Goal: Complete application form

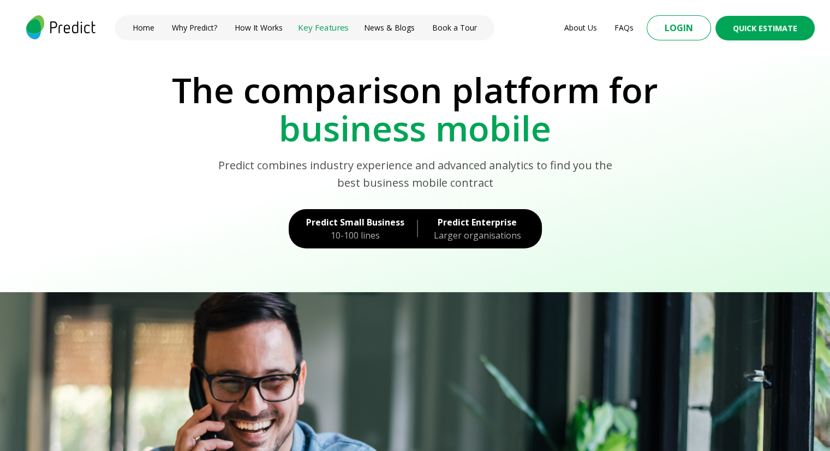
click at [315, 27] on link "Key Features" at bounding box center [323, 28] width 51 height 12
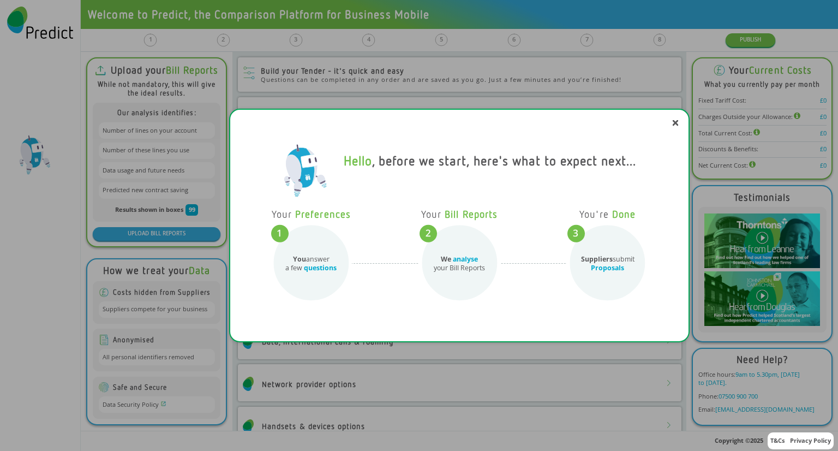
click at [675, 122] on icon at bounding box center [675, 123] width 4 height 4
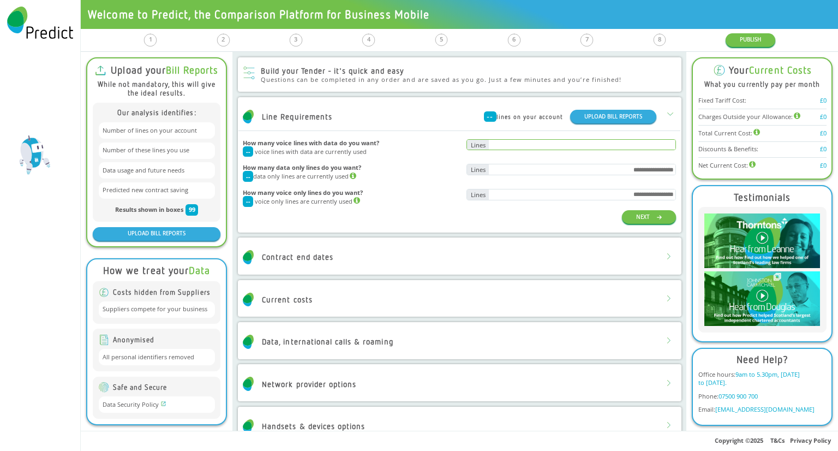
click at [495, 145] on input "text" at bounding box center [582, 145] width 187 height 10
type input "***"
click at [507, 172] on input "text" at bounding box center [582, 169] width 187 height 10
click at [526, 197] on input "text" at bounding box center [582, 194] width 187 height 10
type input "*"
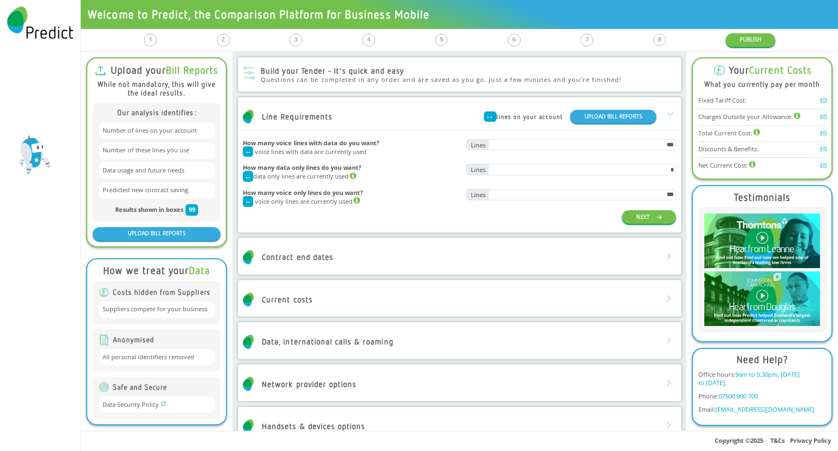
type input "***"
click at [396, 226] on div "How many voice lines with data do you want? -- voice lines with data are curren…" at bounding box center [459, 181] width 433 height 92
click at [404, 263] on div "Contract end dates" at bounding box center [459, 257] width 442 height 28
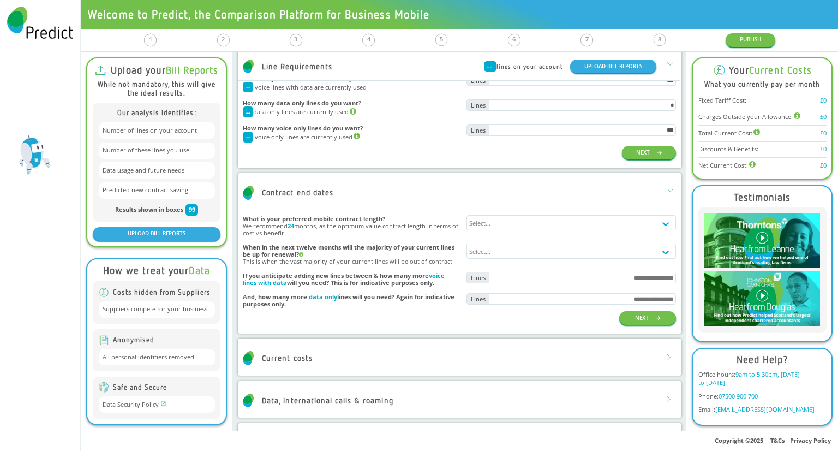
scroll to position [65, 0]
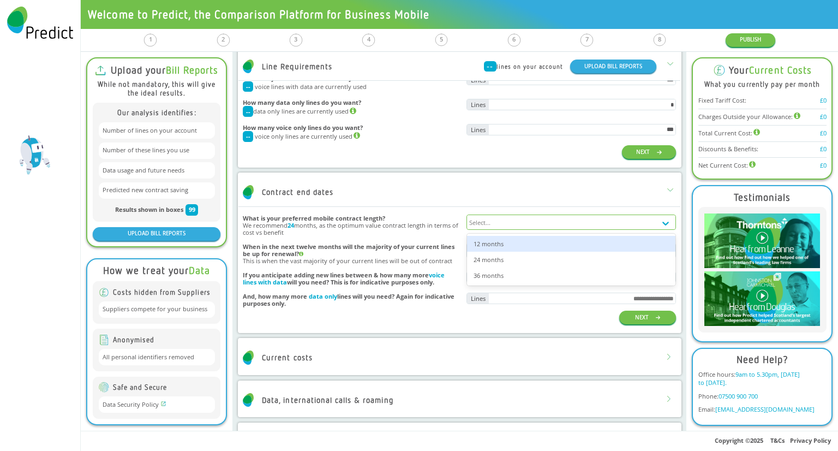
click at [511, 223] on div "Select..." at bounding box center [561, 222] width 189 height 14
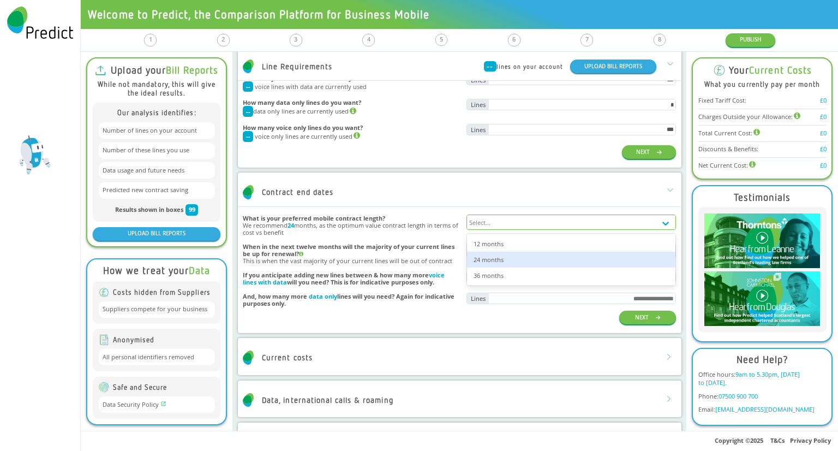
click at [503, 264] on div "24 months" at bounding box center [571, 259] width 208 height 16
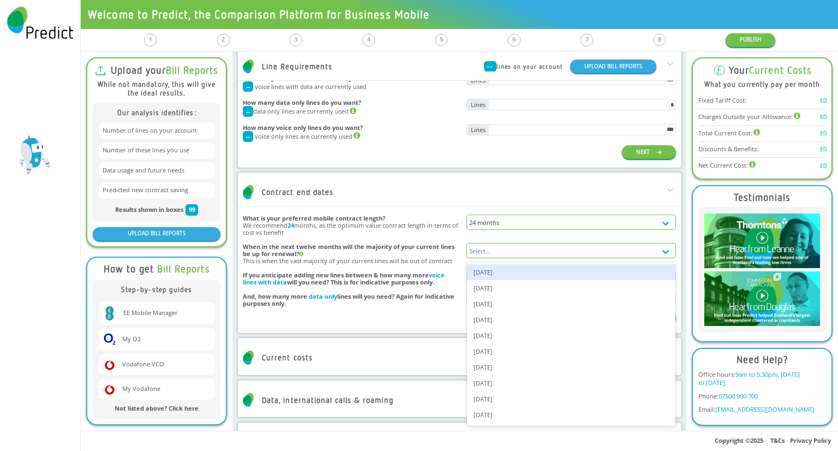
click at [490, 253] on div "Select..." at bounding box center [561, 250] width 189 height 14
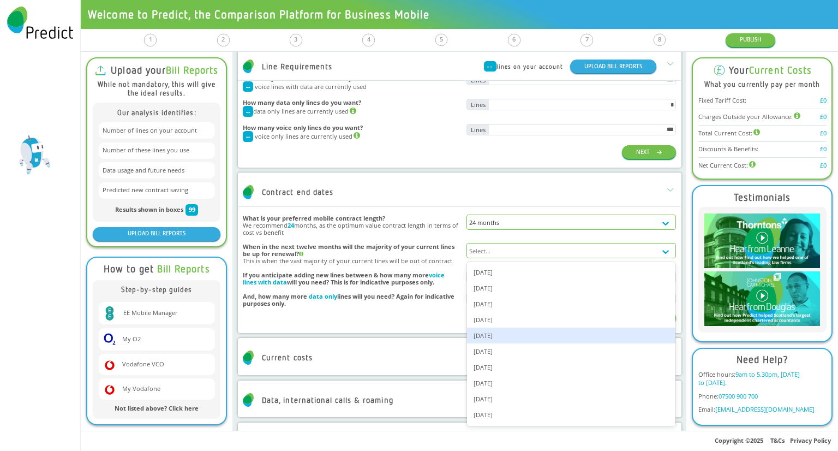
click at [503, 331] on div "Feb 2026" at bounding box center [571, 335] width 208 height 16
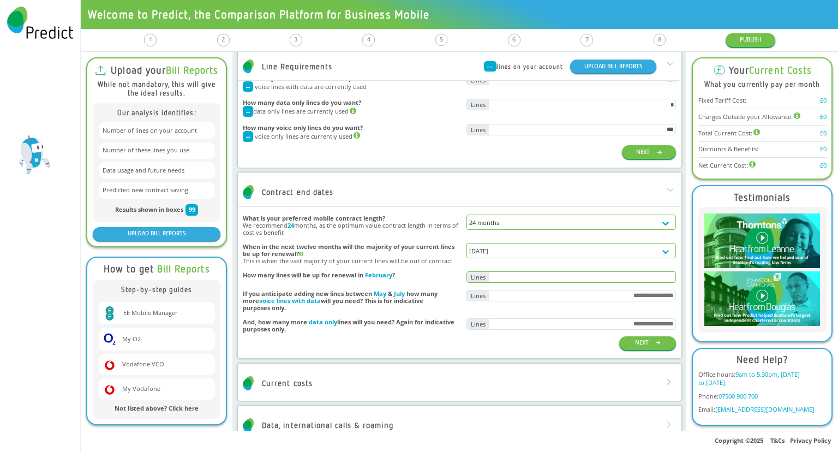
click at [492, 279] on input "text" at bounding box center [582, 277] width 187 height 10
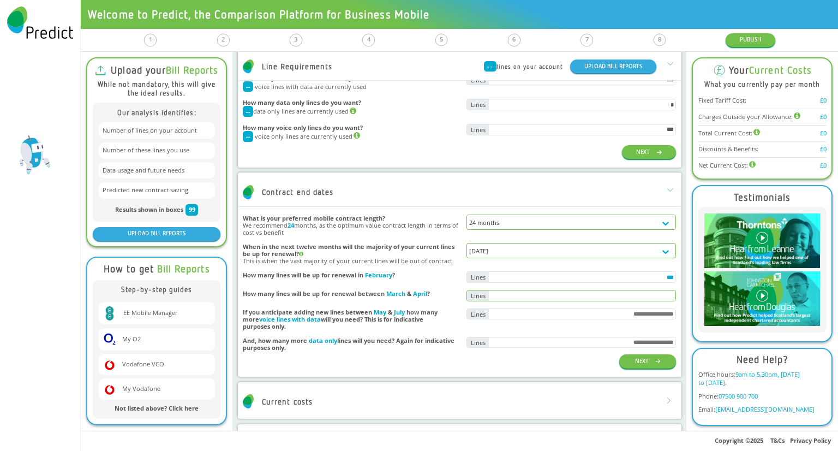
type input "***"
click at [526, 297] on input "text" at bounding box center [582, 295] width 187 height 10
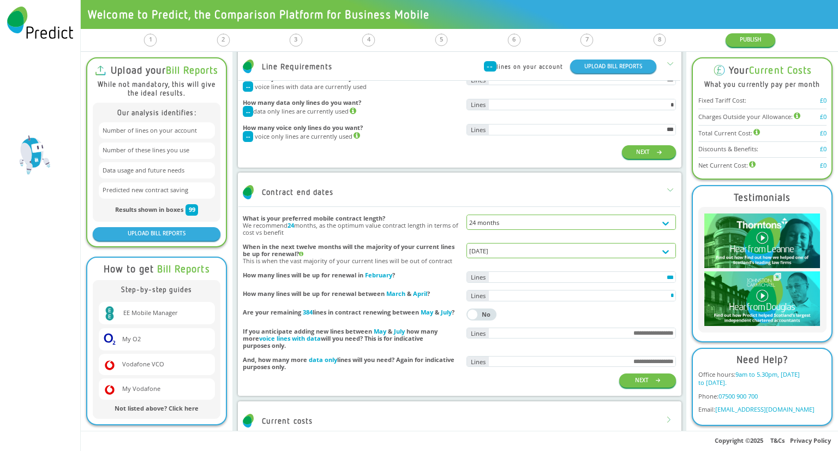
type input "*"
click at [469, 313] on div "button" at bounding box center [472, 314] width 10 height 10
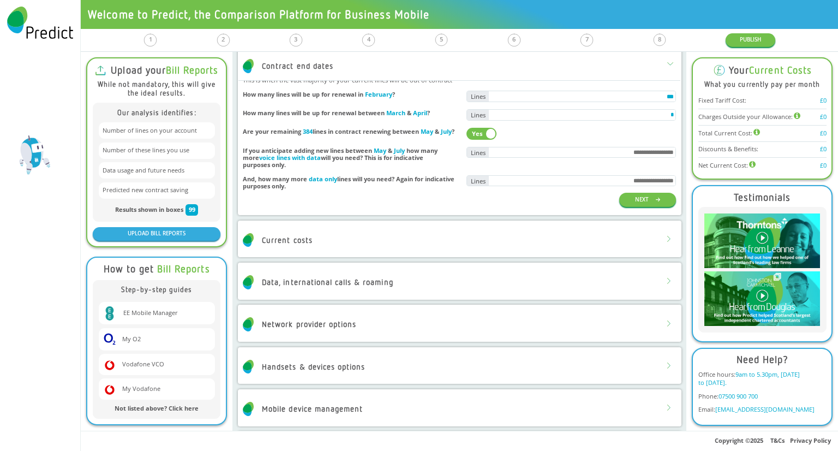
scroll to position [245, 0]
click at [633, 206] on button "NEXT" at bounding box center [647, 200] width 57 height 14
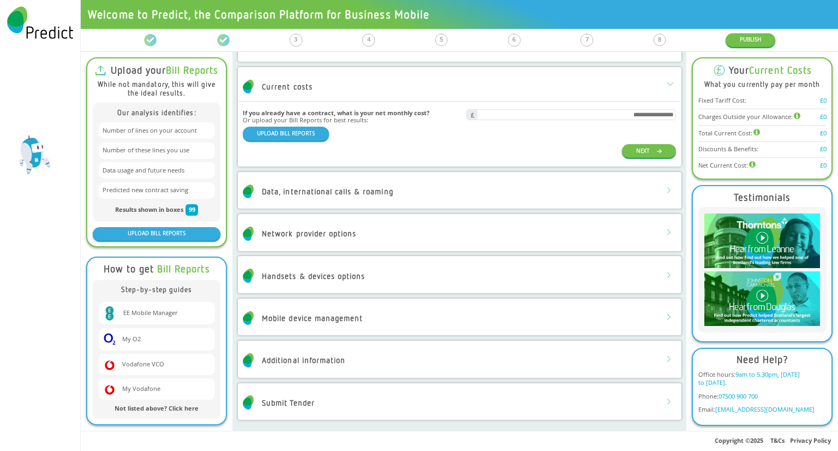
scroll to position [212, 0]
click at [461, 190] on div "Data, international calls & roaming" at bounding box center [459, 191] width 442 height 28
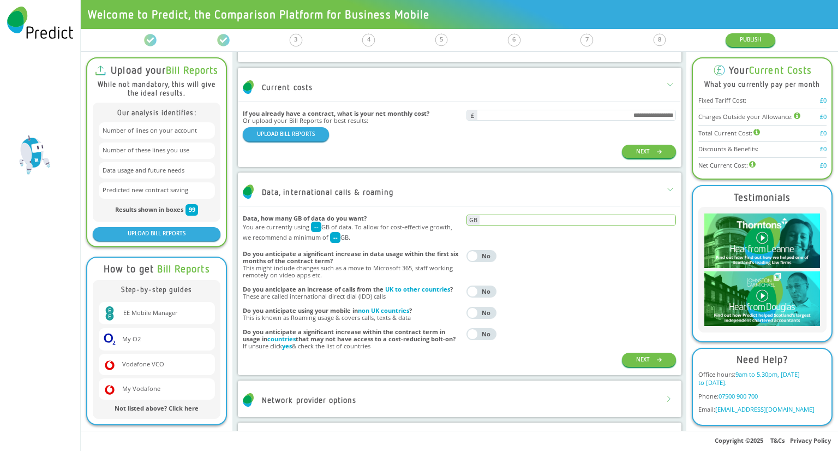
click at [493, 220] on input "text" at bounding box center [577, 220] width 196 height 10
type input "**"
click at [481, 257] on div "No" at bounding box center [485, 256] width 15 height 6
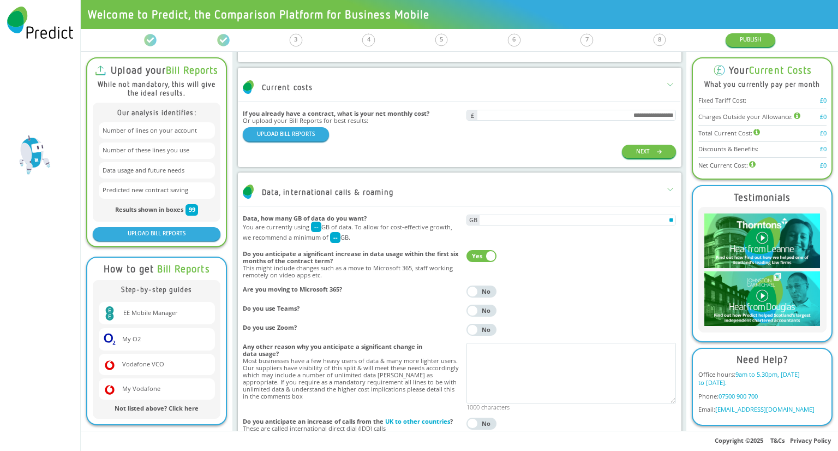
click at [481, 257] on button "Yes No" at bounding box center [481, 256] width 30 height 12
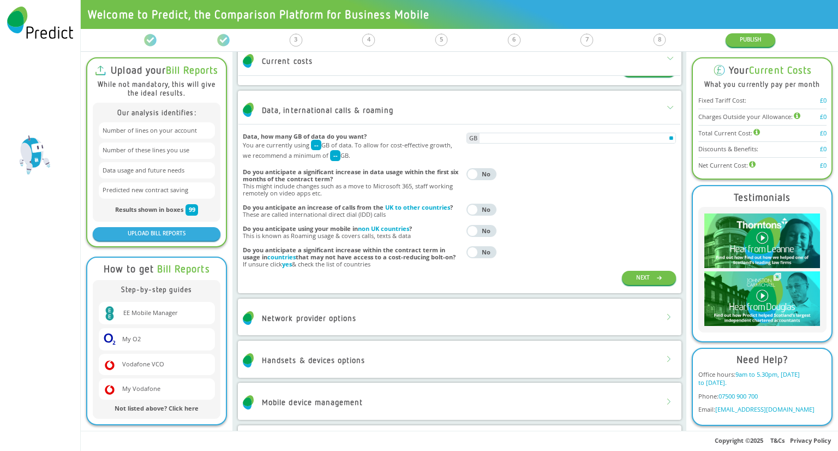
scroll to position [295, 0]
click at [478, 208] on div "No" at bounding box center [485, 209] width 15 height 6
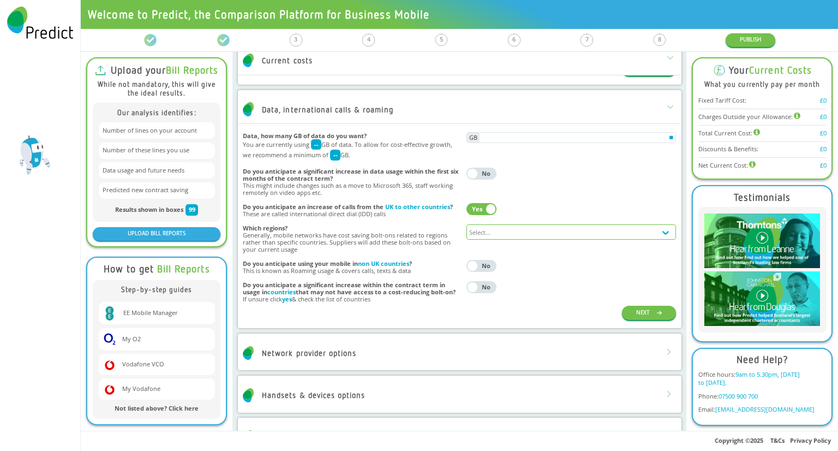
click at [502, 234] on div "Select..." at bounding box center [561, 232] width 189 height 14
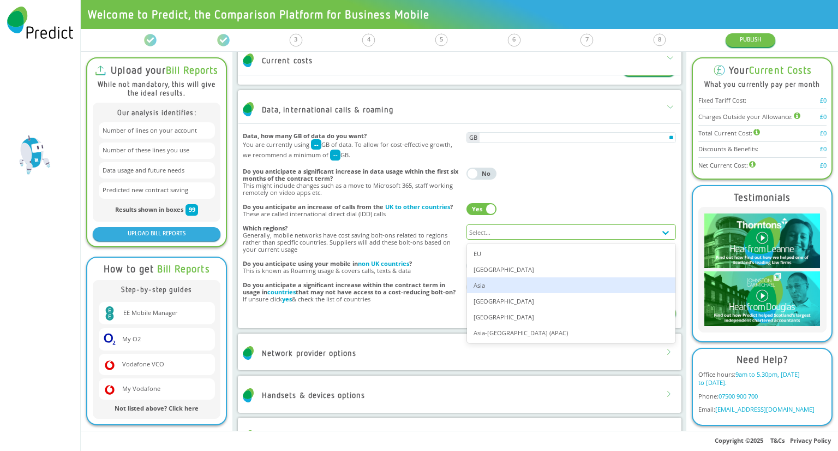
click at [509, 286] on div "Asia" at bounding box center [571, 285] width 208 height 16
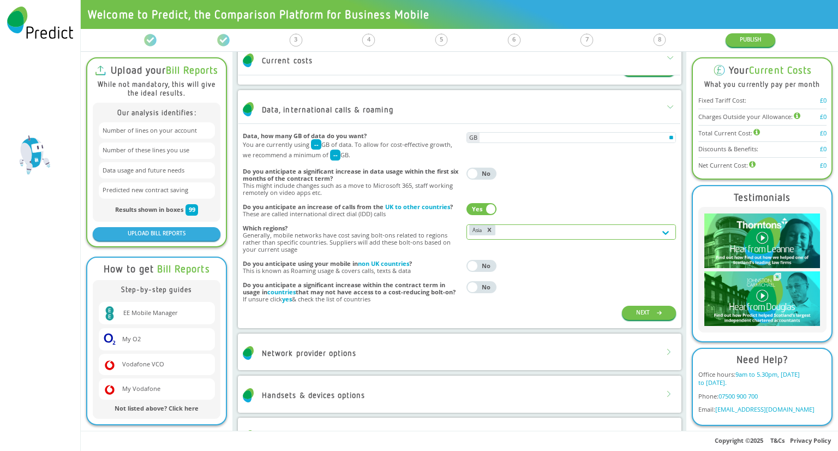
click at [470, 260] on button "Yes No" at bounding box center [481, 266] width 30 height 12
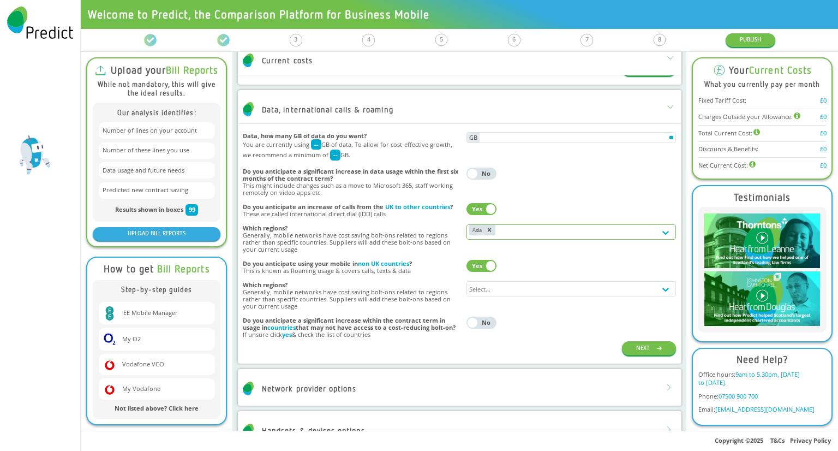
click at [511, 297] on div "Select..." at bounding box center [570, 295] width 209 height 28
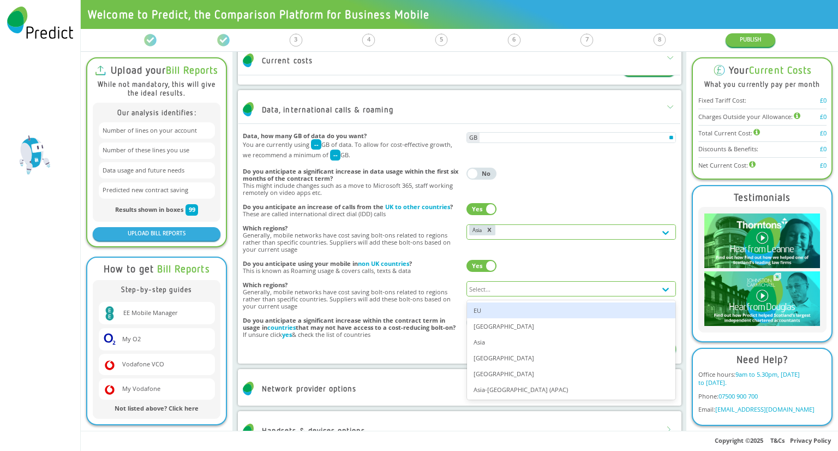
click at [511, 289] on div "Select..." at bounding box center [561, 288] width 189 height 14
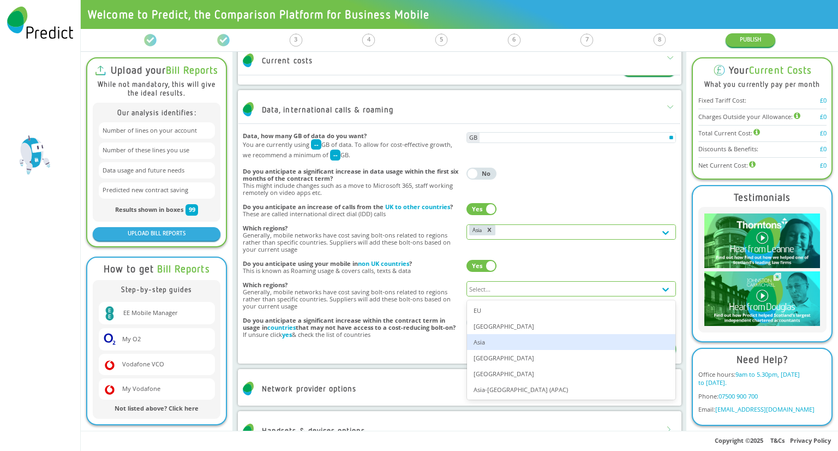
click at [497, 335] on div "Asia" at bounding box center [571, 342] width 208 height 16
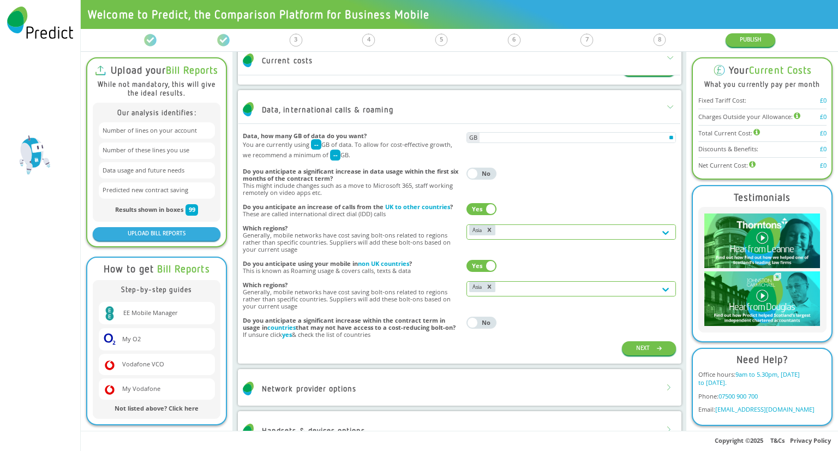
click at [472, 321] on div "button" at bounding box center [472, 322] width 10 height 10
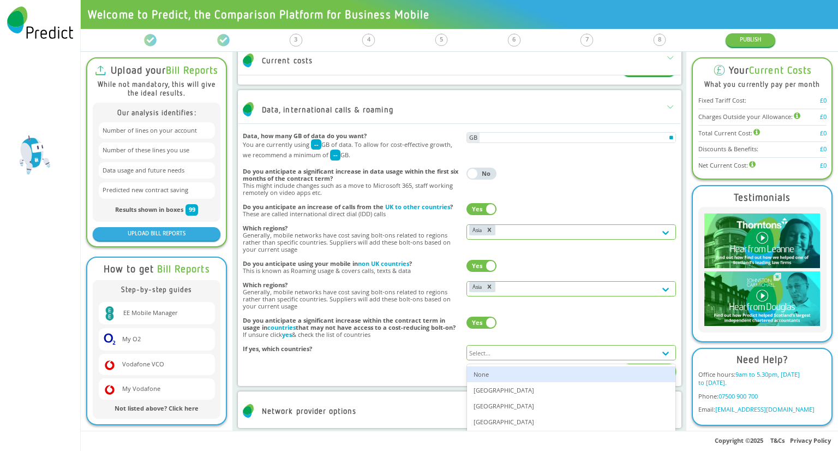
click at [502, 352] on div "Select..." at bounding box center [561, 352] width 189 height 14
click at [496, 382] on div "None" at bounding box center [571, 374] width 208 height 16
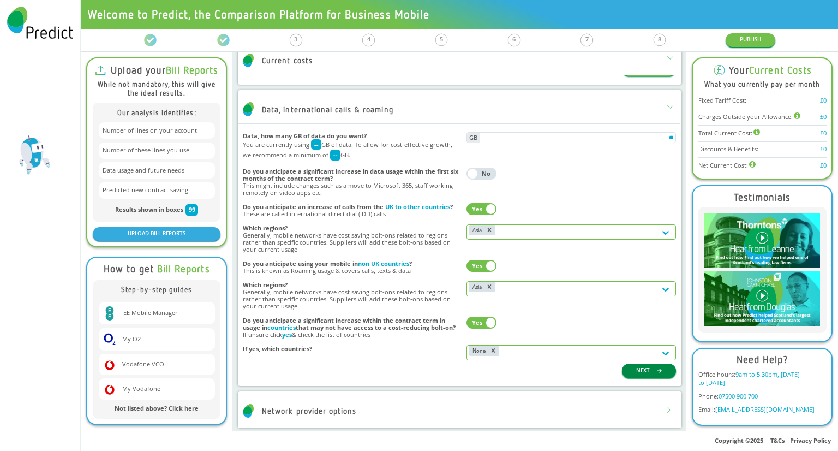
click at [630, 376] on button "NEXT" at bounding box center [649, 370] width 54 height 14
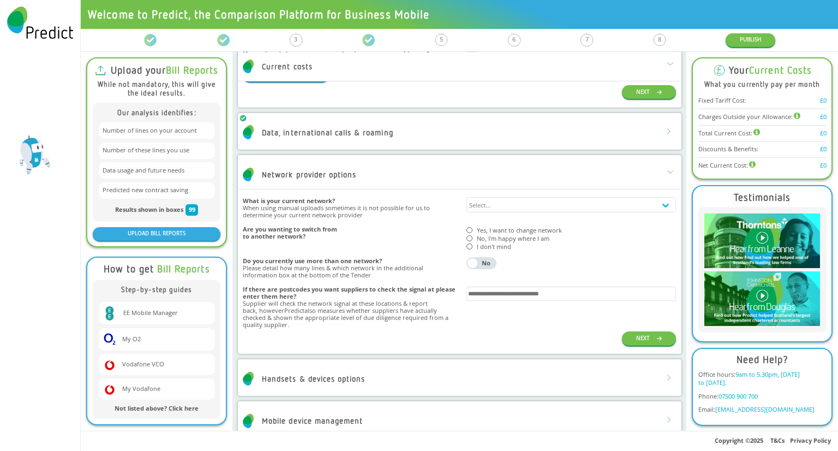
scroll to position [273, 0]
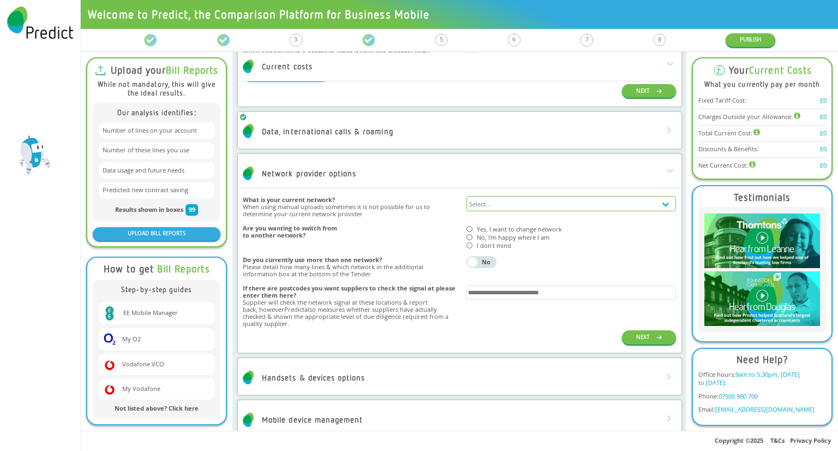
click at [495, 205] on div "Select..." at bounding box center [561, 203] width 189 height 14
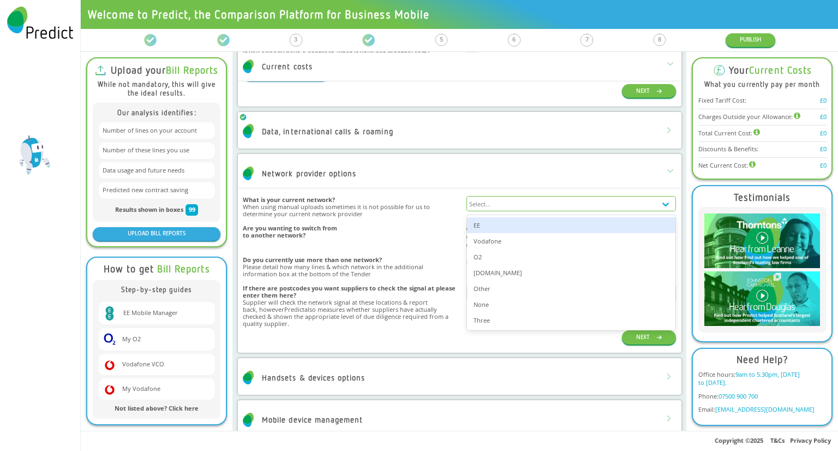
click at [497, 228] on div "EE" at bounding box center [571, 225] width 208 height 16
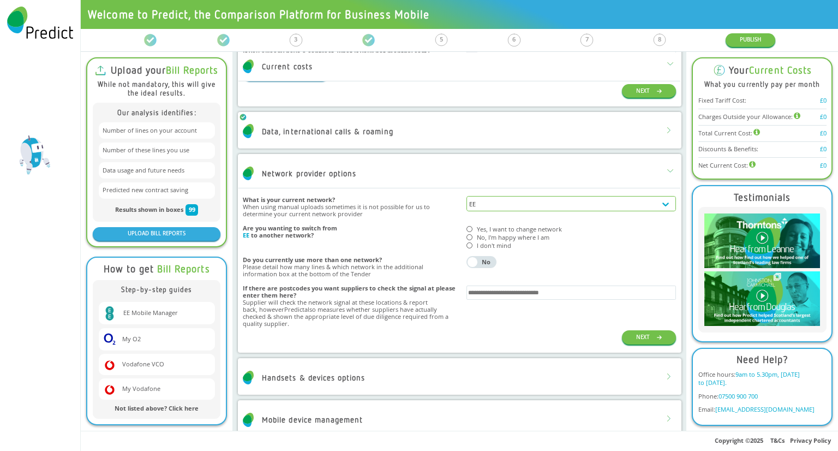
click at [466, 237] on div at bounding box center [469, 237] width 6 height 6
click at [483, 262] on div "No" at bounding box center [485, 262] width 15 height 6
click at [486, 262] on div "button" at bounding box center [491, 262] width 10 height 10
click at [631, 345] on div "What is your current network? When using manual uploads sometimes it is not pos…" at bounding box center [459, 269] width 433 height 155
click at [631, 338] on button "NEXT" at bounding box center [649, 337] width 54 height 14
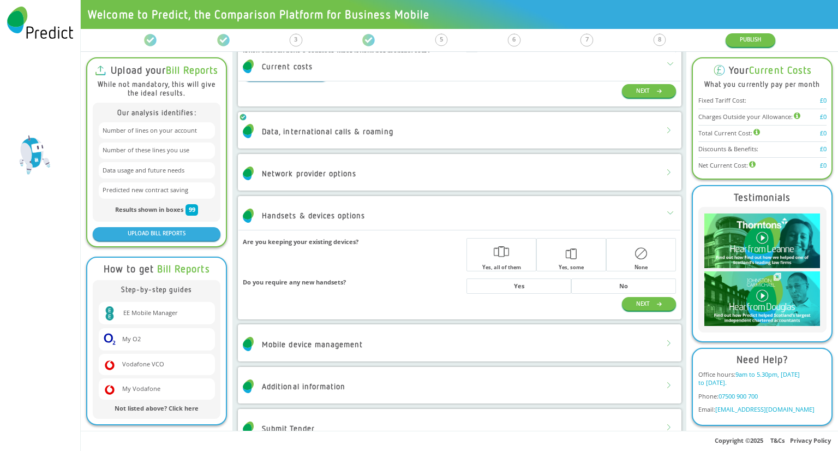
click at [504, 251] on icon "button" at bounding box center [506, 252] width 5 height 8
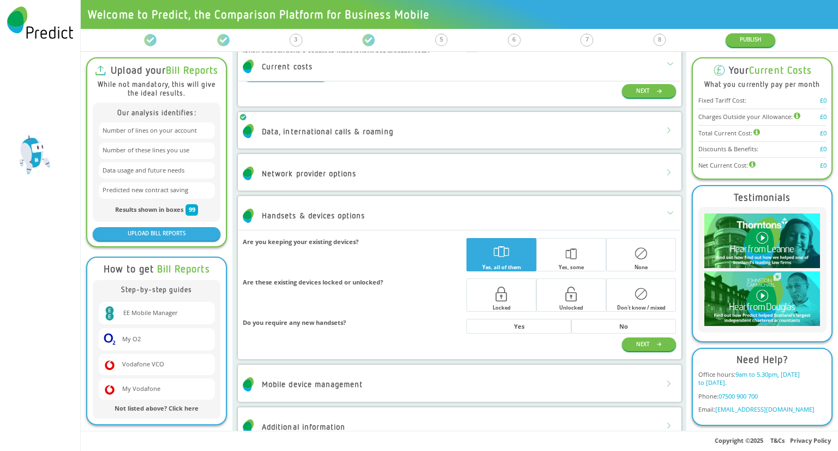
click at [556, 296] on div "button" at bounding box center [571, 294] width 69 height 30
click at [617, 319] on button "No" at bounding box center [623, 326] width 105 height 15
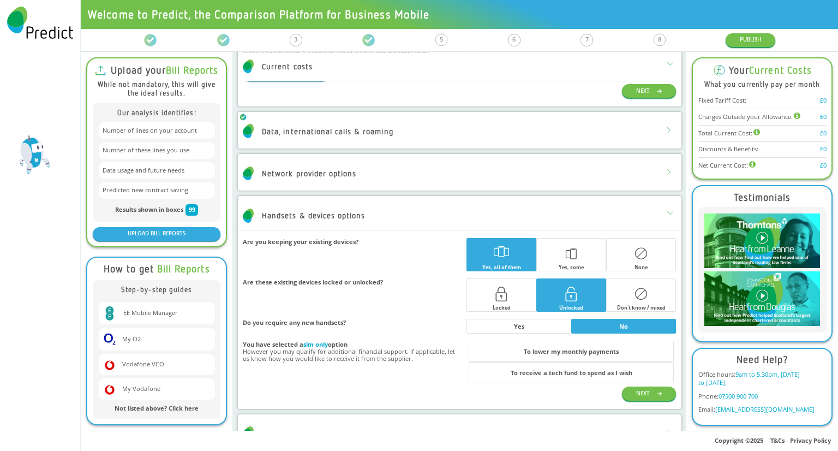
click at [609, 349] on div "To lower my monthly payments" at bounding box center [571, 351] width 95 height 6
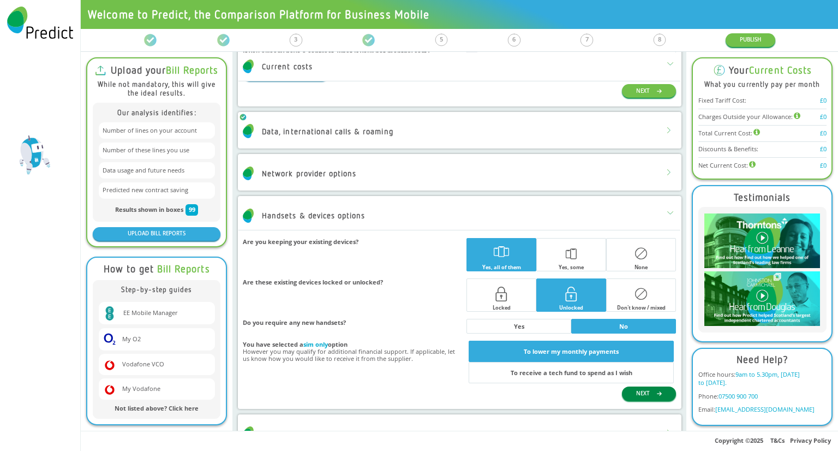
click at [638, 391] on button "NEXT" at bounding box center [649, 393] width 54 height 14
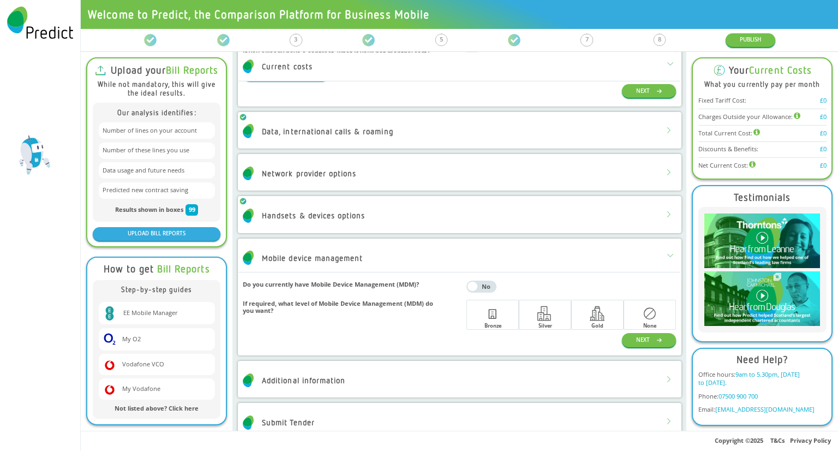
click at [478, 287] on div "No" at bounding box center [485, 286] width 15 height 6
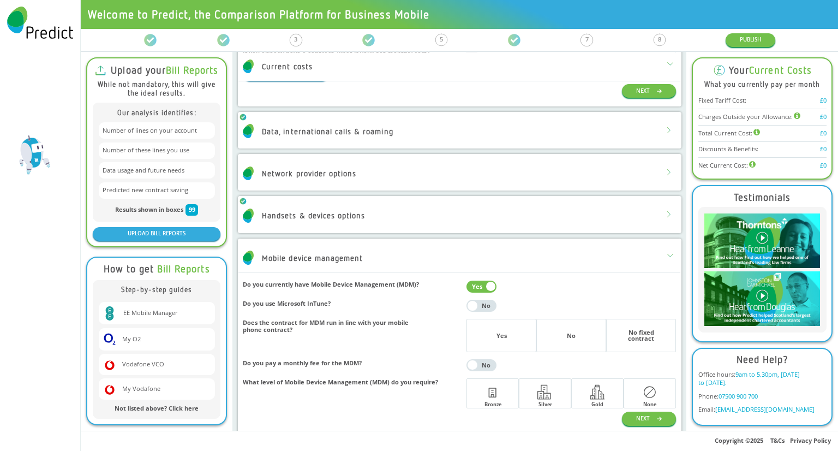
click at [470, 289] on button "Yes No" at bounding box center [481, 286] width 30 height 12
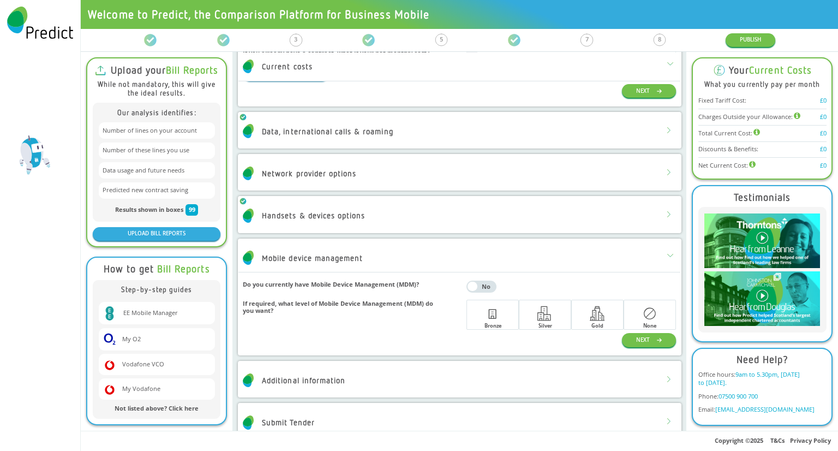
scroll to position [292, 0]
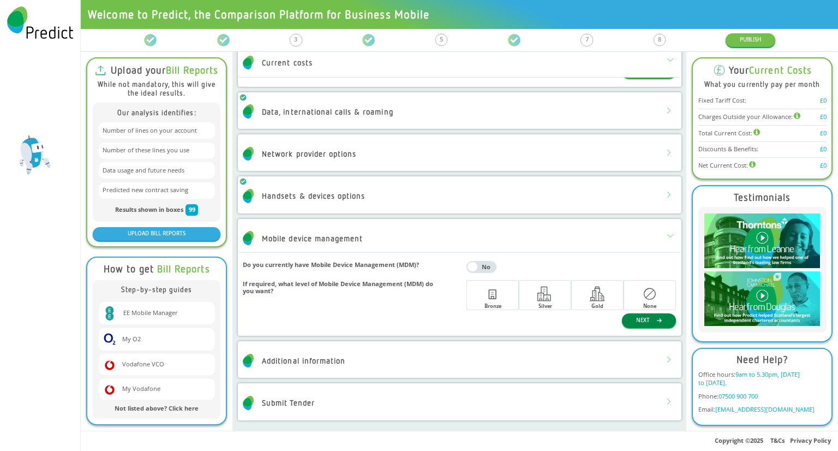
click at [628, 323] on button "NEXT" at bounding box center [649, 320] width 54 height 14
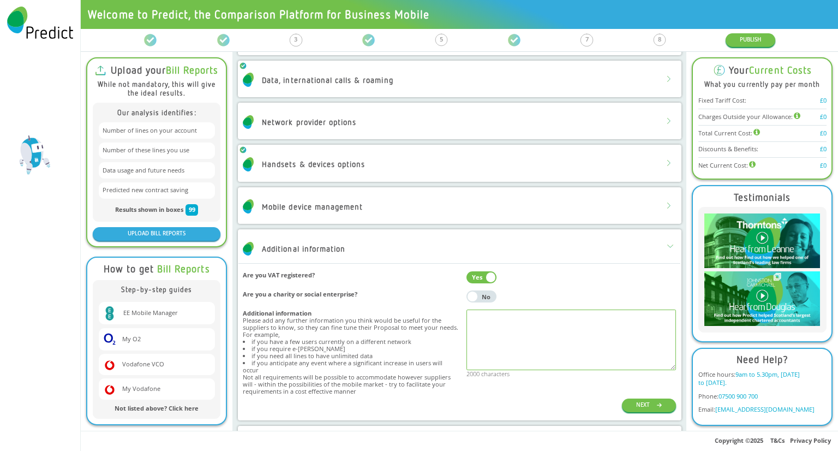
scroll to position [359, 0]
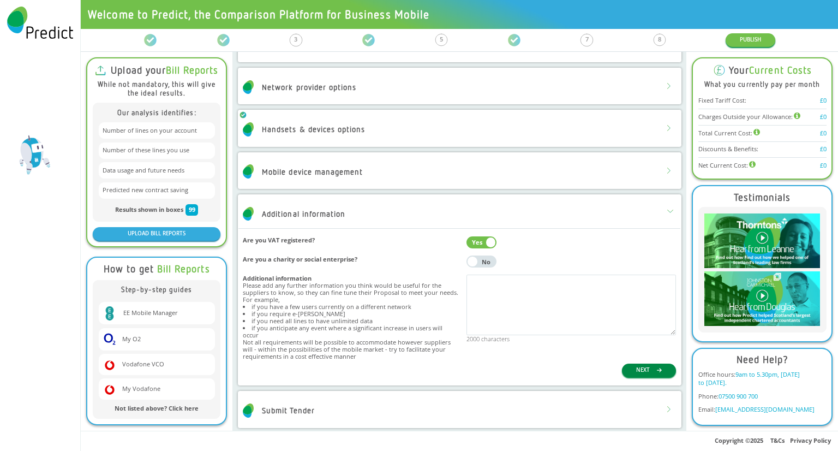
click at [637, 363] on button "NEXT" at bounding box center [649, 370] width 54 height 14
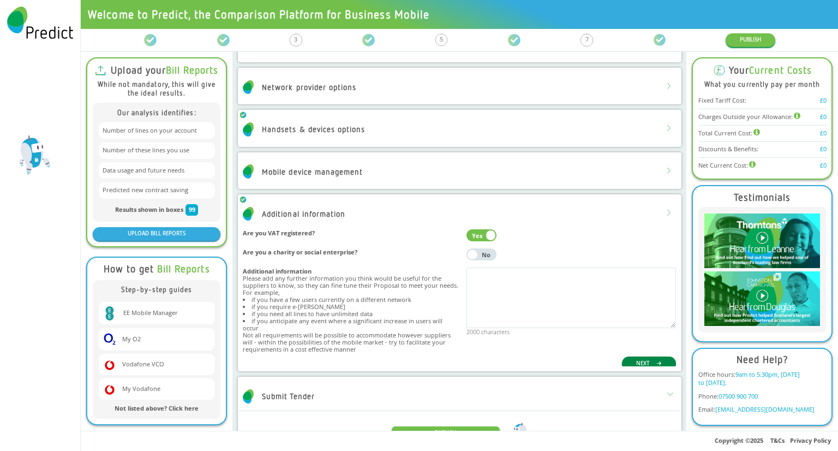
scroll to position [255, 0]
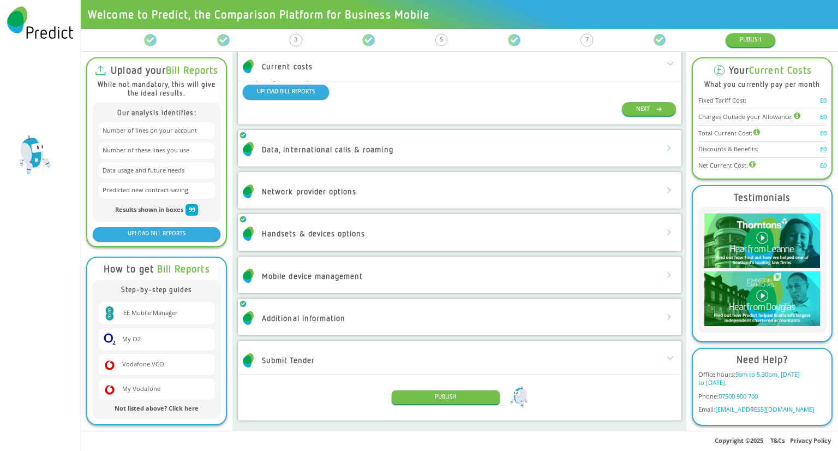
click at [536, 365] on div "Submit Tender" at bounding box center [459, 360] width 442 height 29
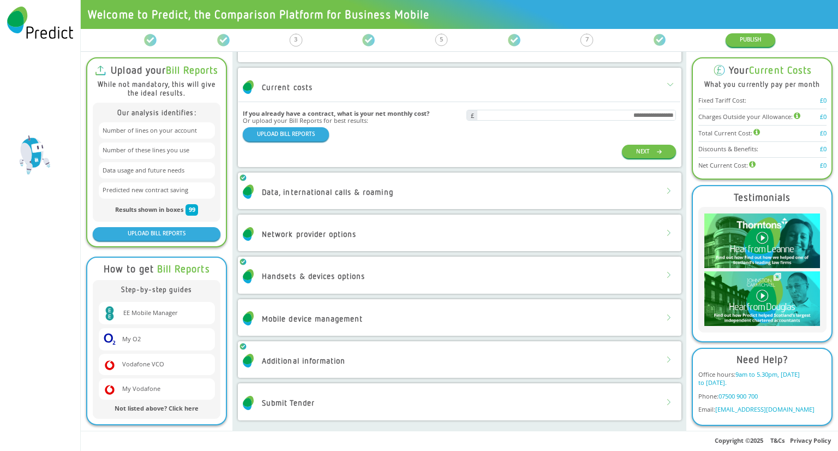
scroll to position [212, 0]
click at [665, 401] on div at bounding box center [670, 403] width 20 height 20
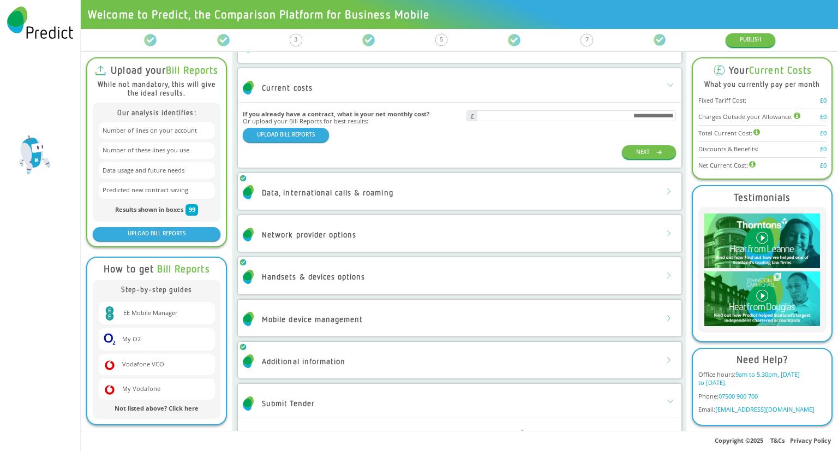
scroll to position [254, 0]
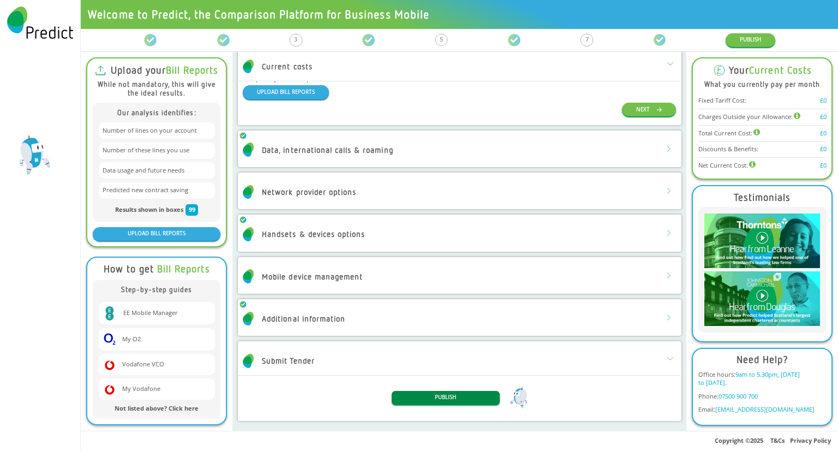
click at [457, 399] on button "PUBLISH" at bounding box center [446, 398] width 108 height 14
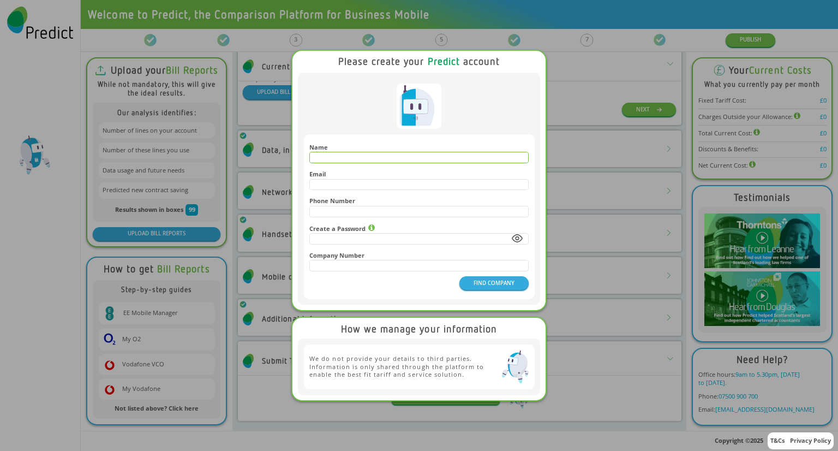
click at [443, 157] on input "text" at bounding box center [419, 157] width 218 height 10
type input "**********"
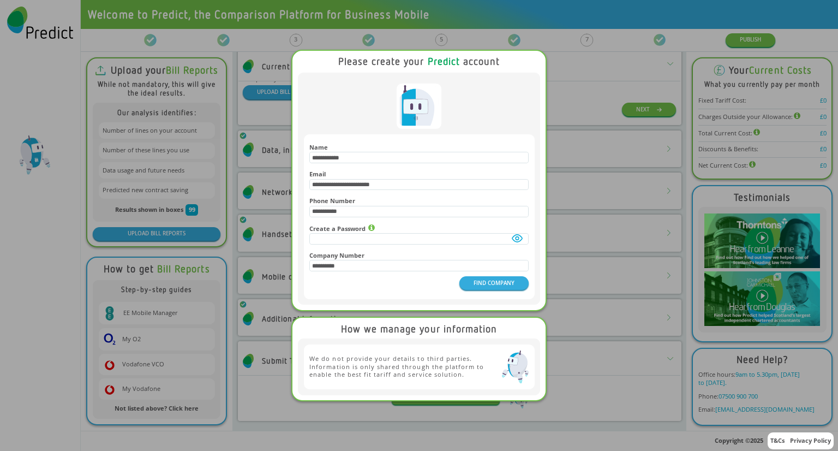
click at [40, 357] on div "**********" at bounding box center [419, 225] width 838 height 451
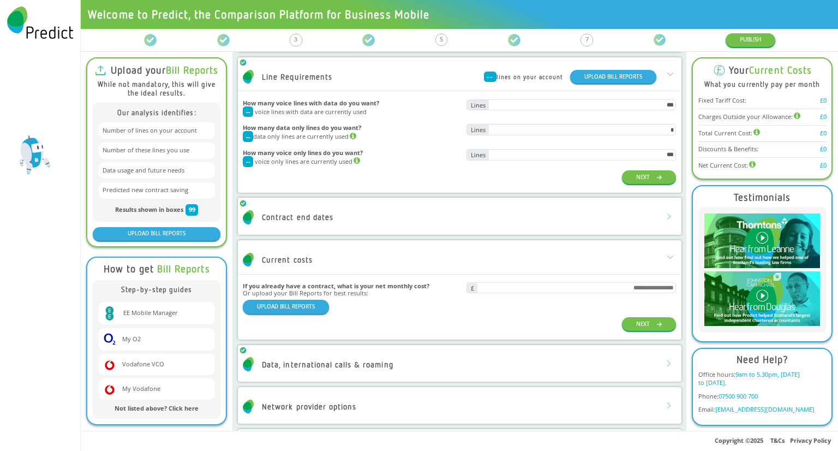
scroll to position [0, 0]
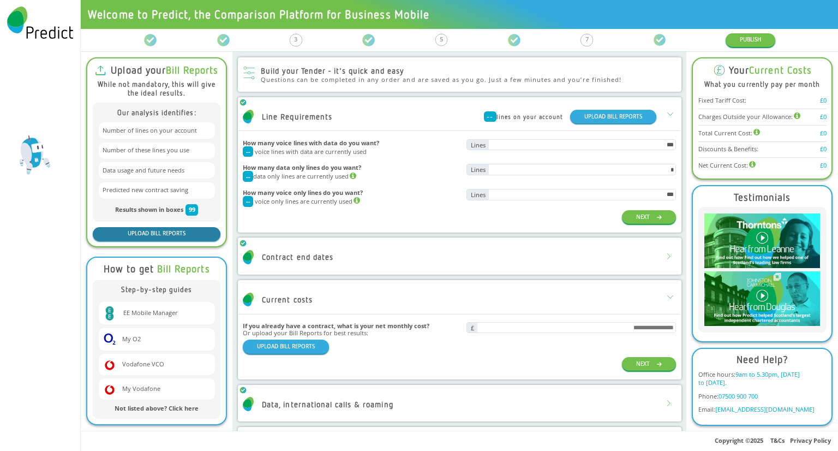
click at [174, 230] on button "UPLOAD BILL REPORTS" at bounding box center [157, 234] width 128 height 14
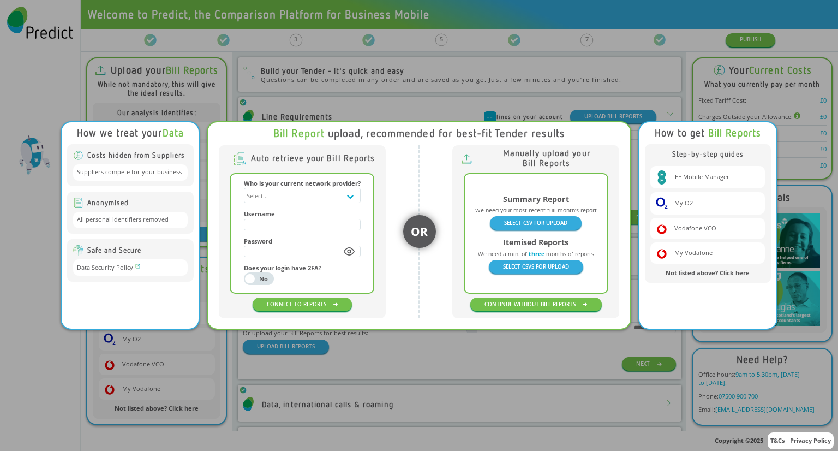
click at [626, 86] on div "How we treat your Data Costs hidden from Suppliers Suppliers compete for your b…" at bounding box center [419, 225] width 838 height 451
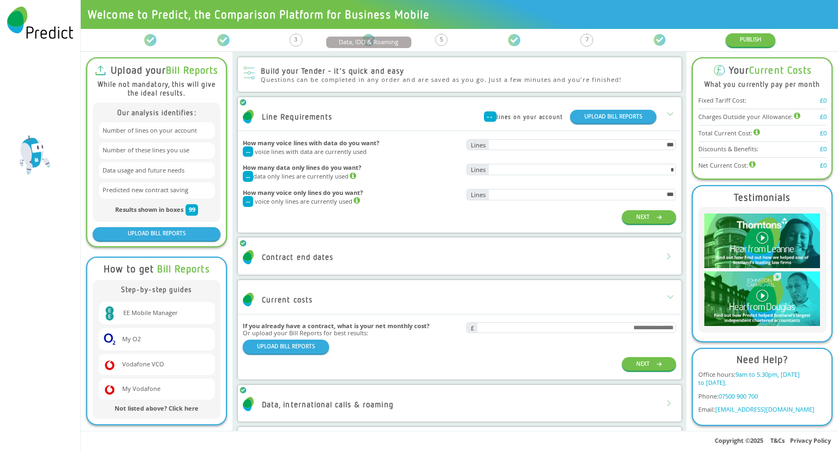
click at [366, 39] on icon at bounding box center [369, 40] width 12 height 12
